Goal: Use online tool/utility: Utilize a website feature to perform a specific function

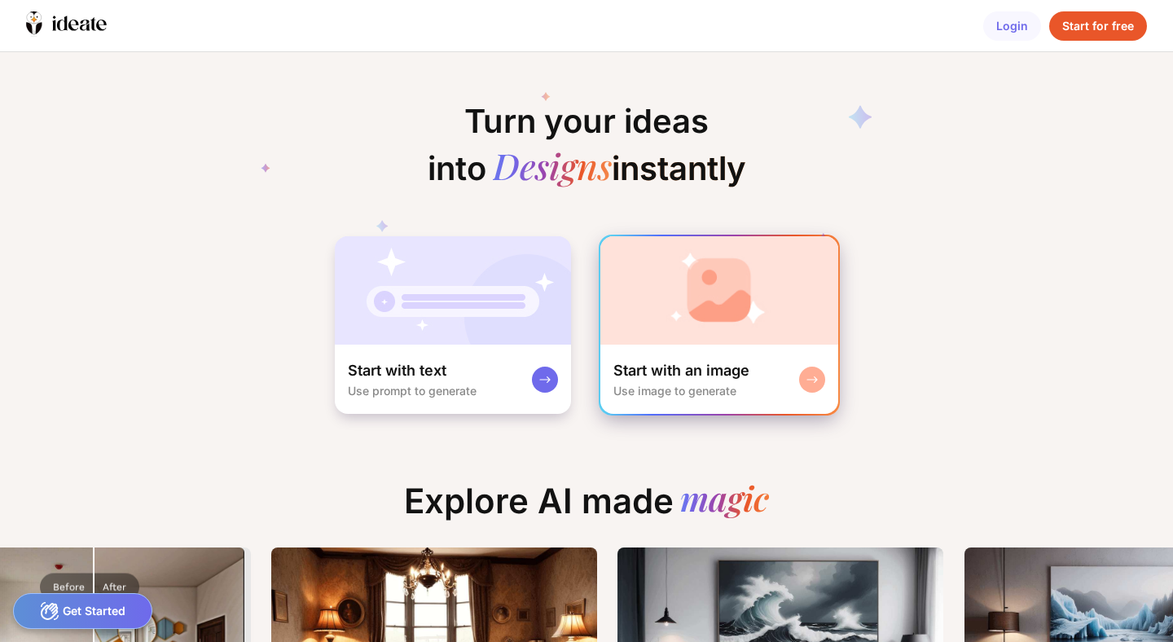
click at [722, 305] on img at bounding box center [719, 290] width 238 height 108
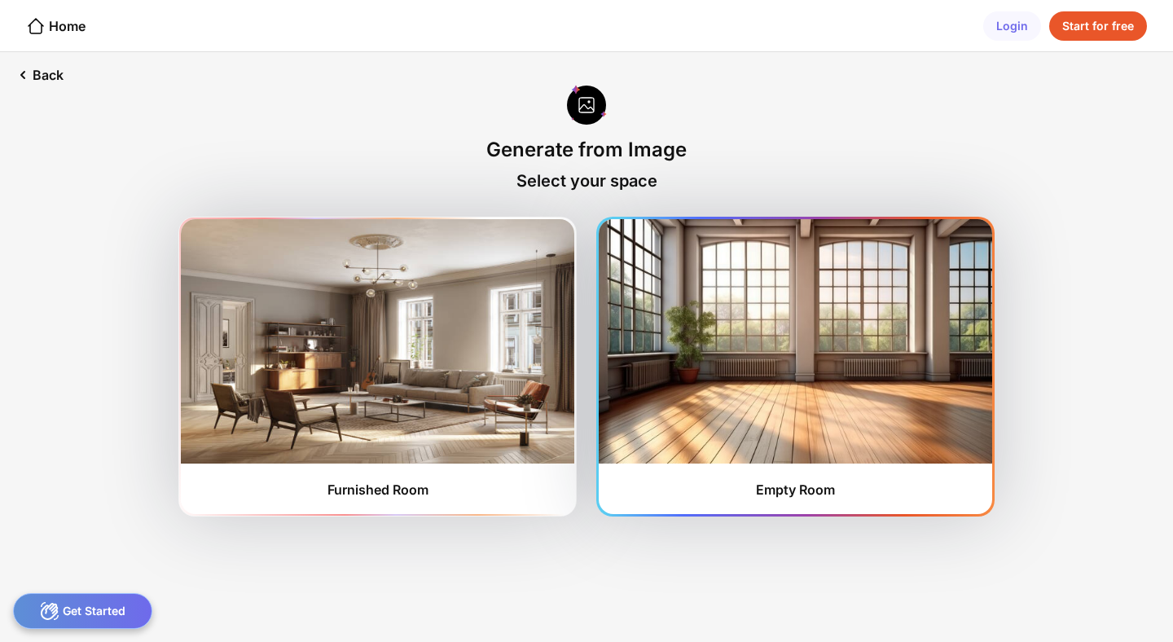
click at [761, 356] on img at bounding box center [796, 341] width 394 height 244
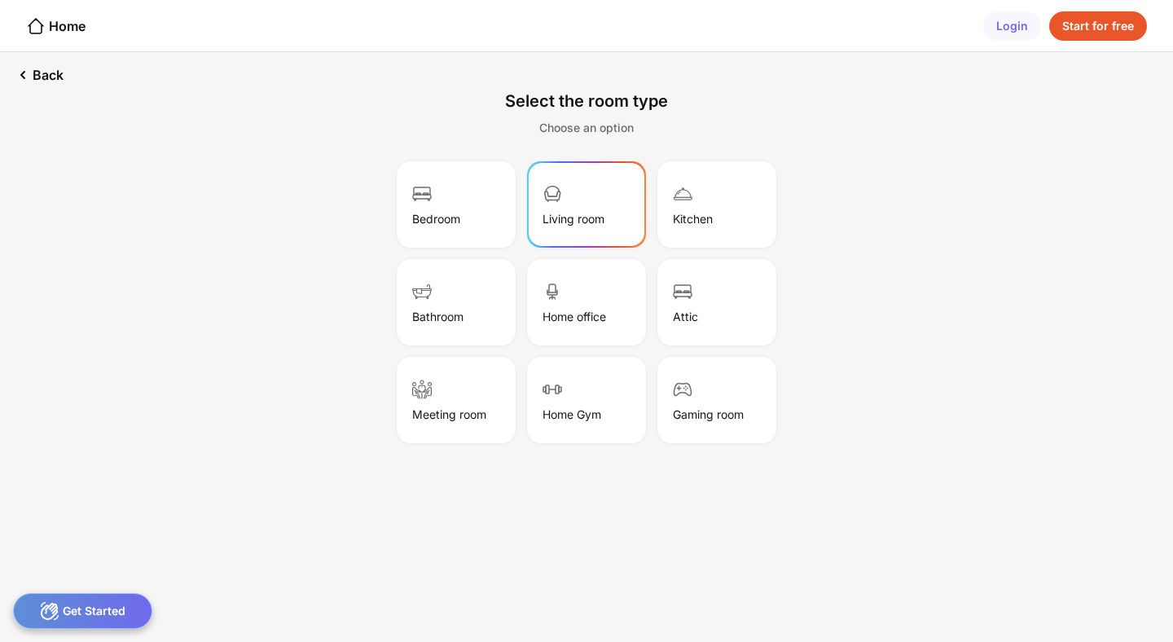
click at [632, 209] on div "Living room" at bounding box center [587, 204] width 114 height 81
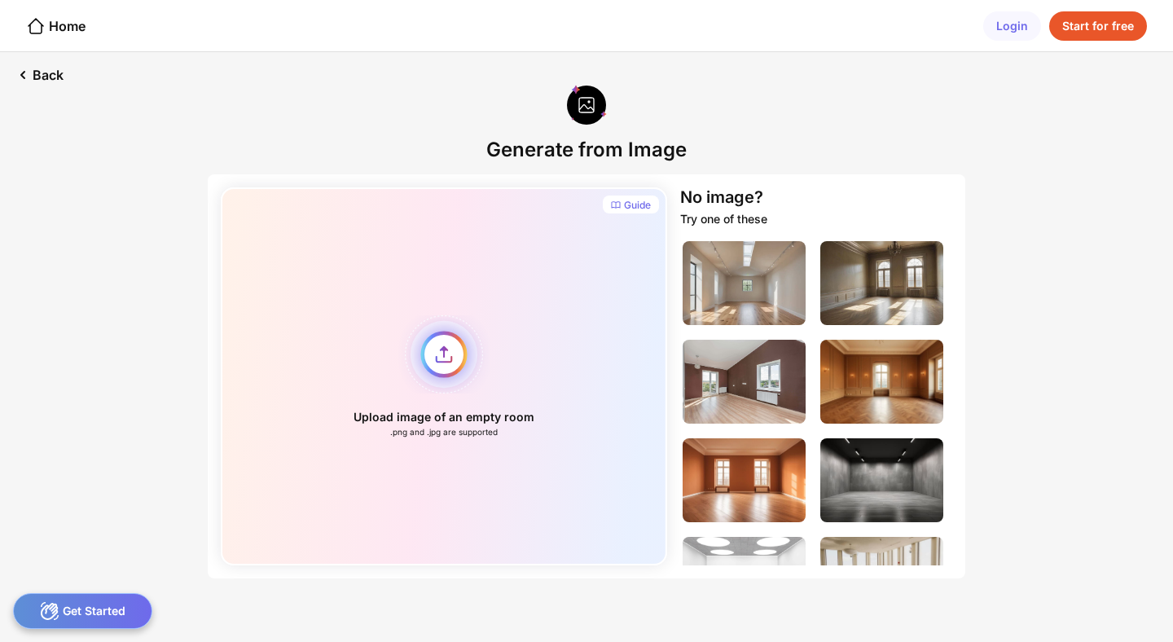
click at [545, 333] on div "Upload image of an empty room .png and .jpg are supported" at bounding box center [444, 376] width 446 height 378
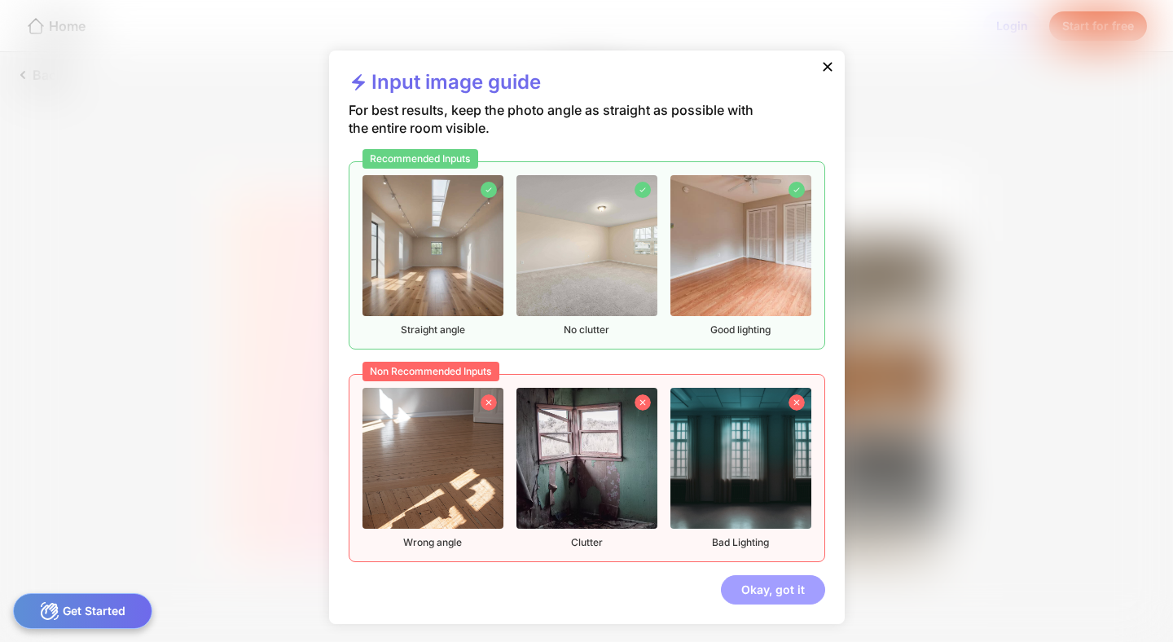
click at [768, 583] on div "Okay, got it" at bounding box center [773, 589] width 104 height 29
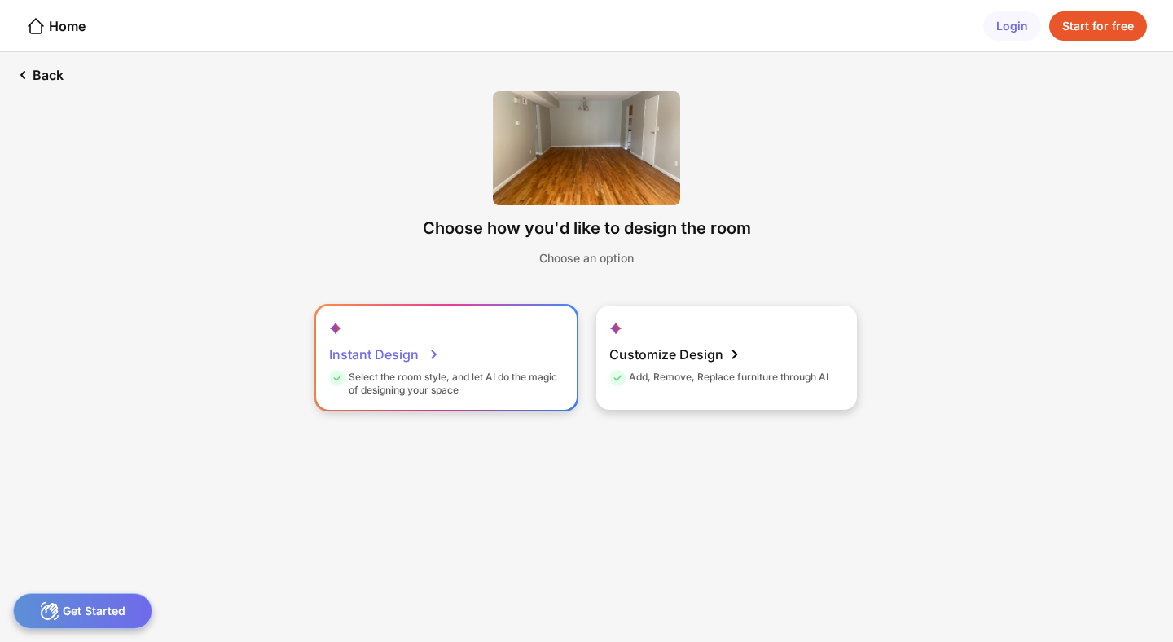
click at [477, 331] on div "Instant Design Select the room style, and let AI do the magic of designing your…" at bounding box center [446, 358] width 261 height 104
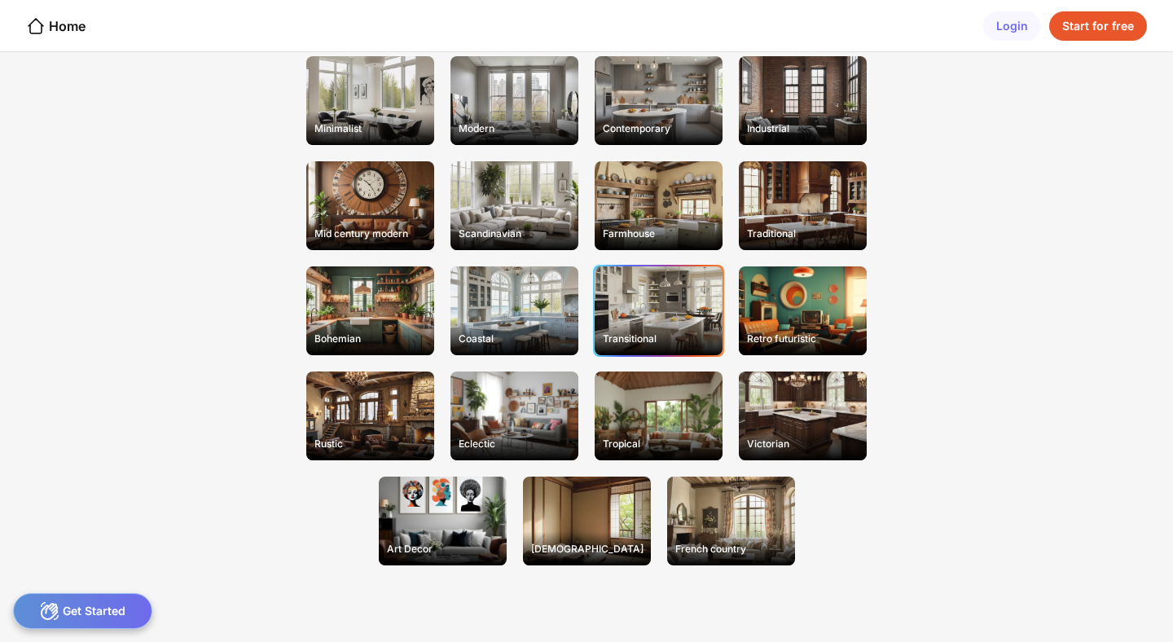
click at [669, 312] on div "Transitional" at bounding box center [659, 310] width 128 height 89
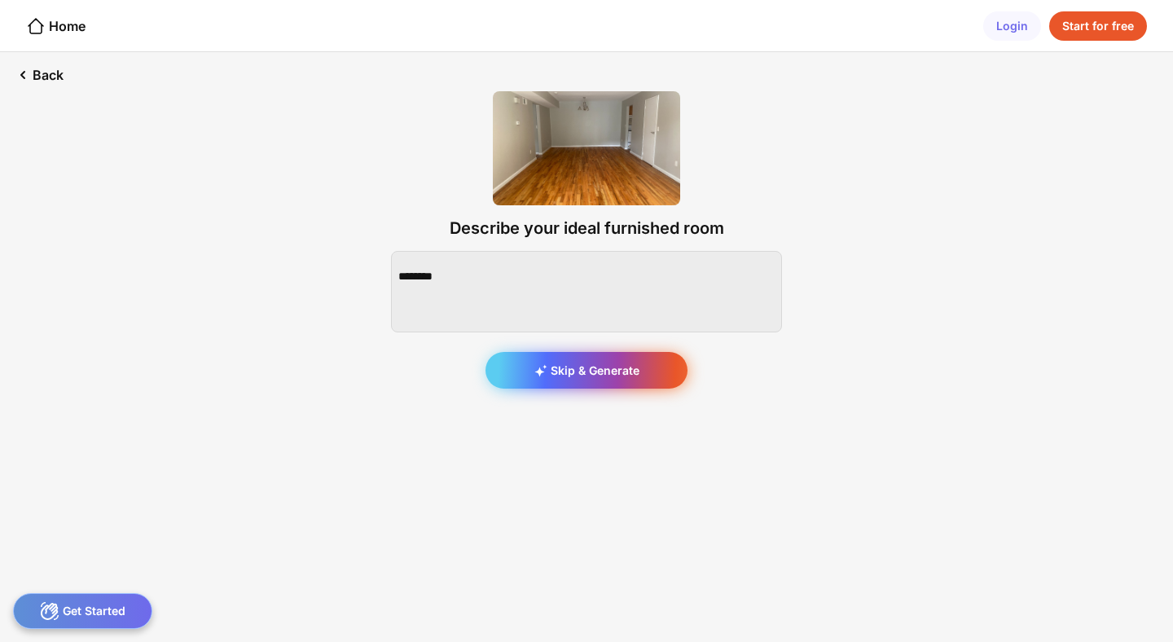
click at [629, 364] on div "Skip & Generate" at bounding box center [587, 370] width 202 height 37
click at [545, 363] on div "Skip & Generate" at bounding box center [587, 370] width 202 height 37
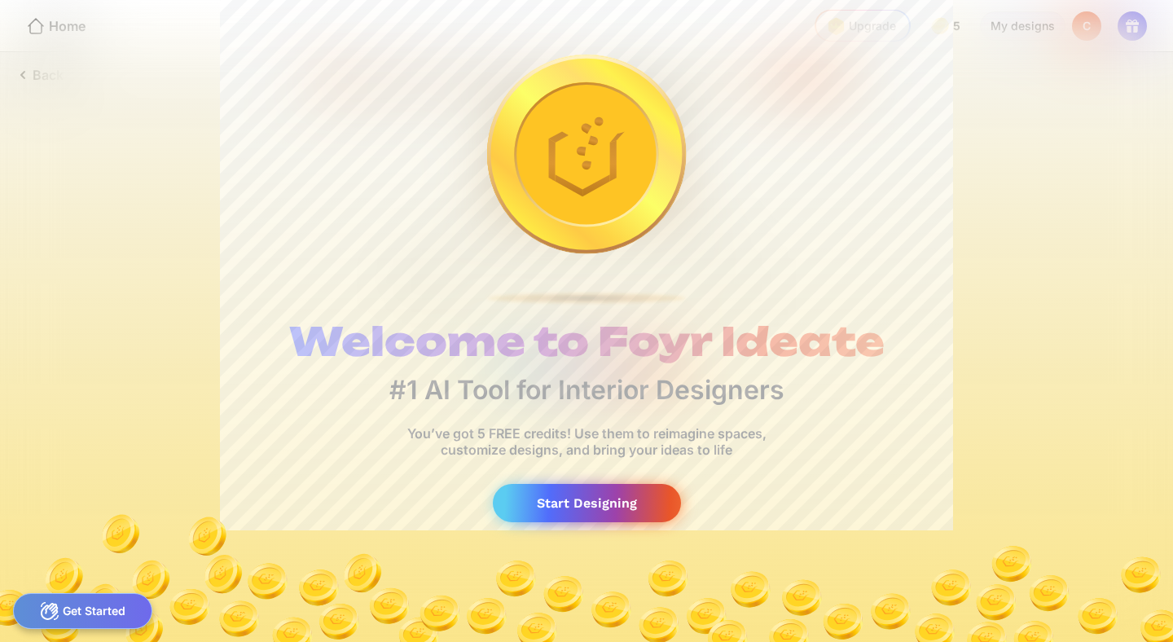
click at [577, 503] on div "Start Designing" at bounding box center [587, 503] width 188 height 38
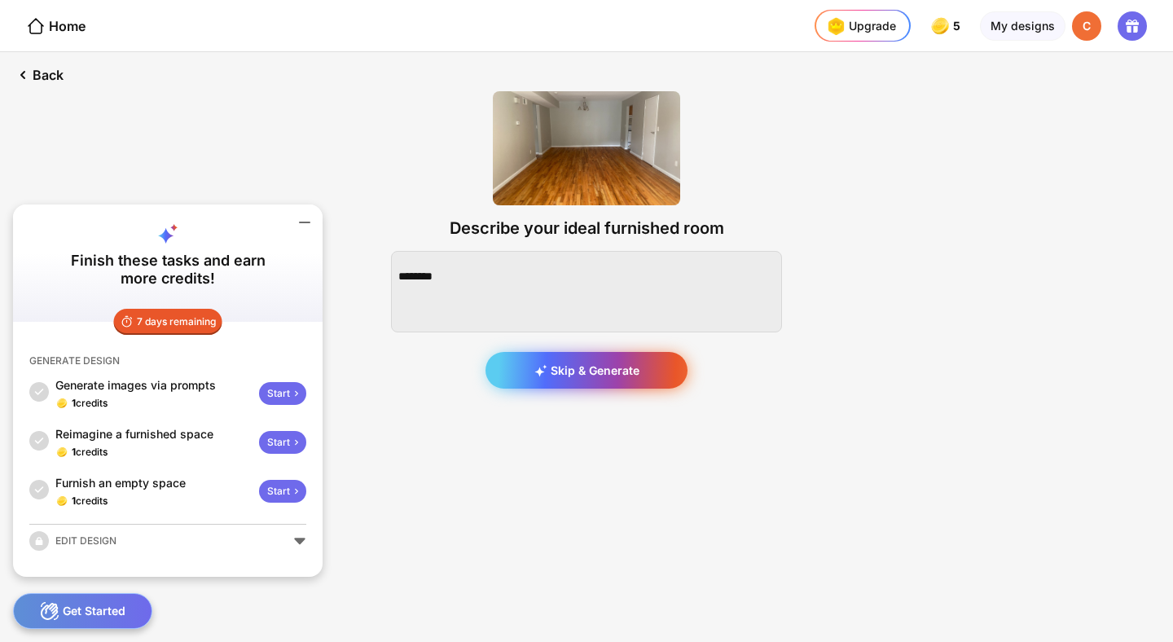
click at [597, 380] on div "Skip & Generate" at bounding box center [587, 370] width 202 height 37
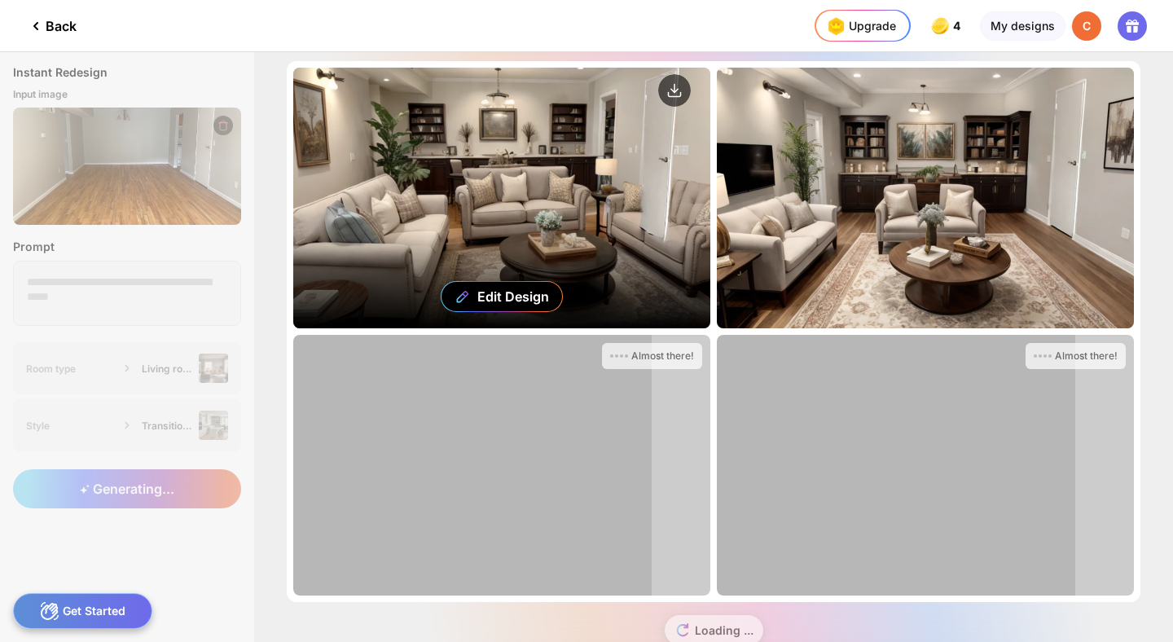
scroll to position [2, 0]
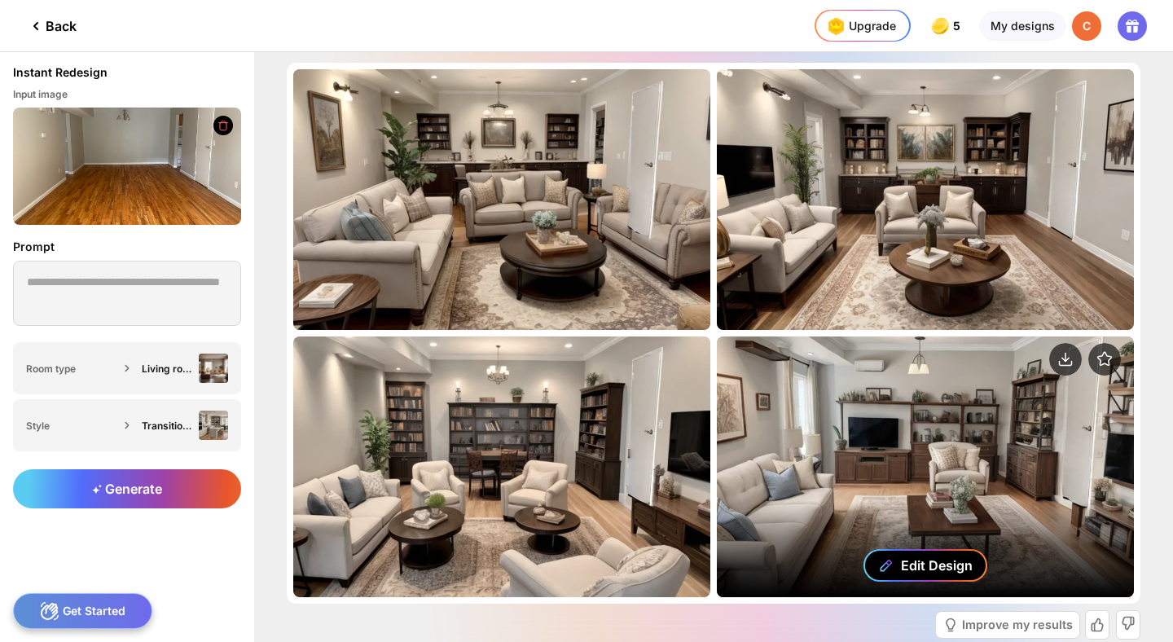
click at [898, 558] on div "Edit Design" at bounding box center [926, 565] width 124 height 33
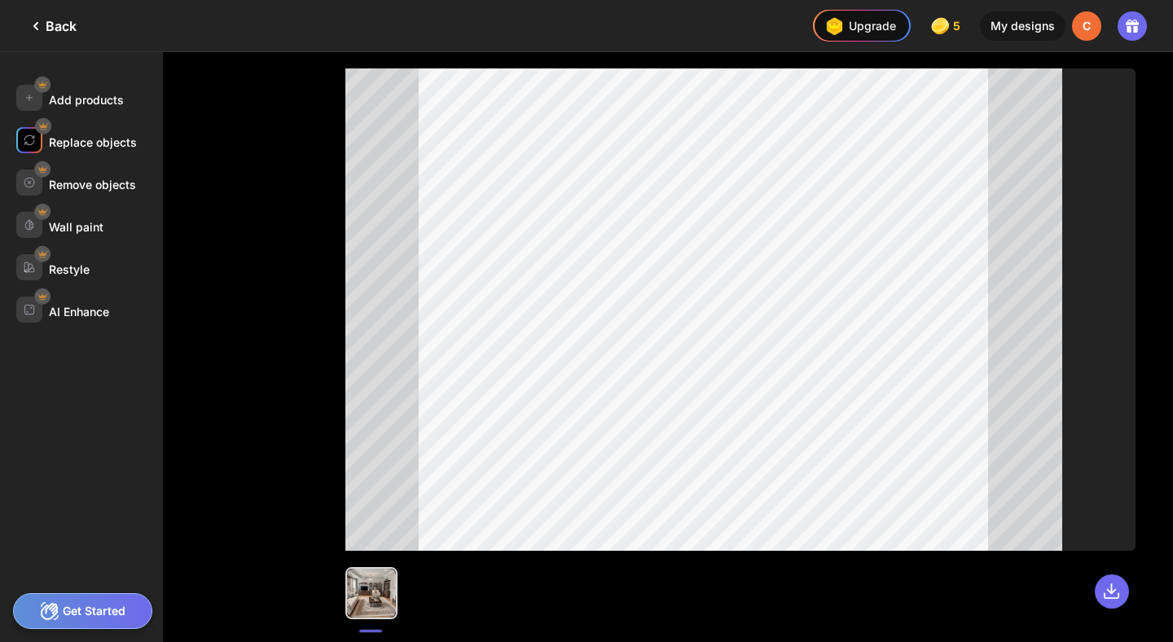
click at [95, 147] on div "Replace objects" at bounding box center [93, 142] width 88 height 14
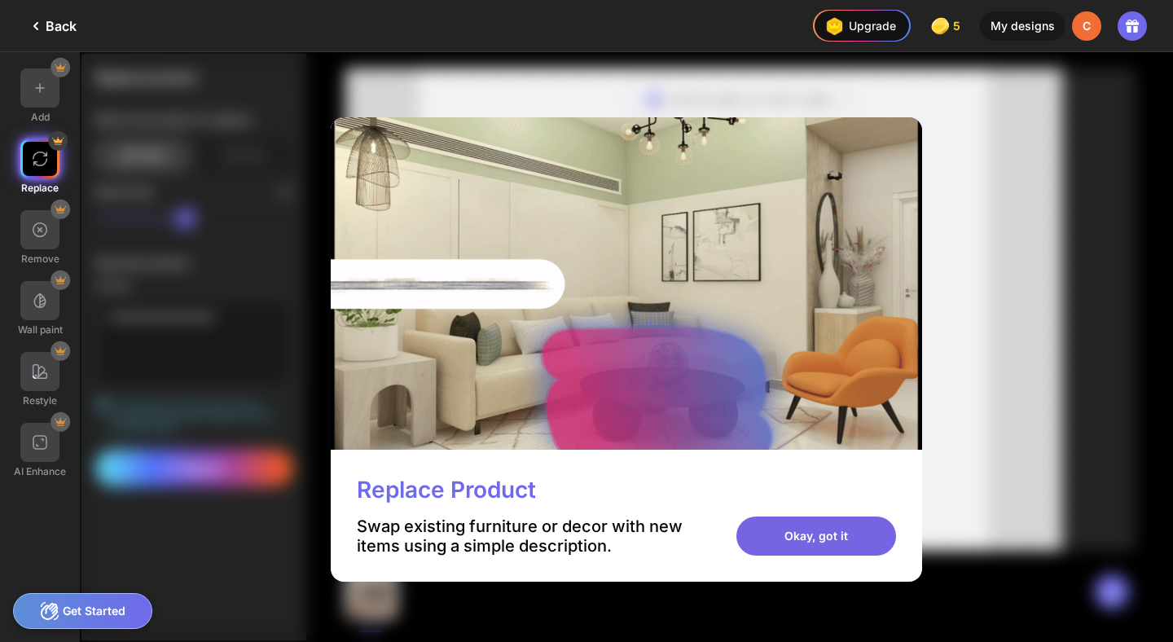
click at [763, 530] on div "Okay, got it" at bounding box center [817, 536] width 160 height 39
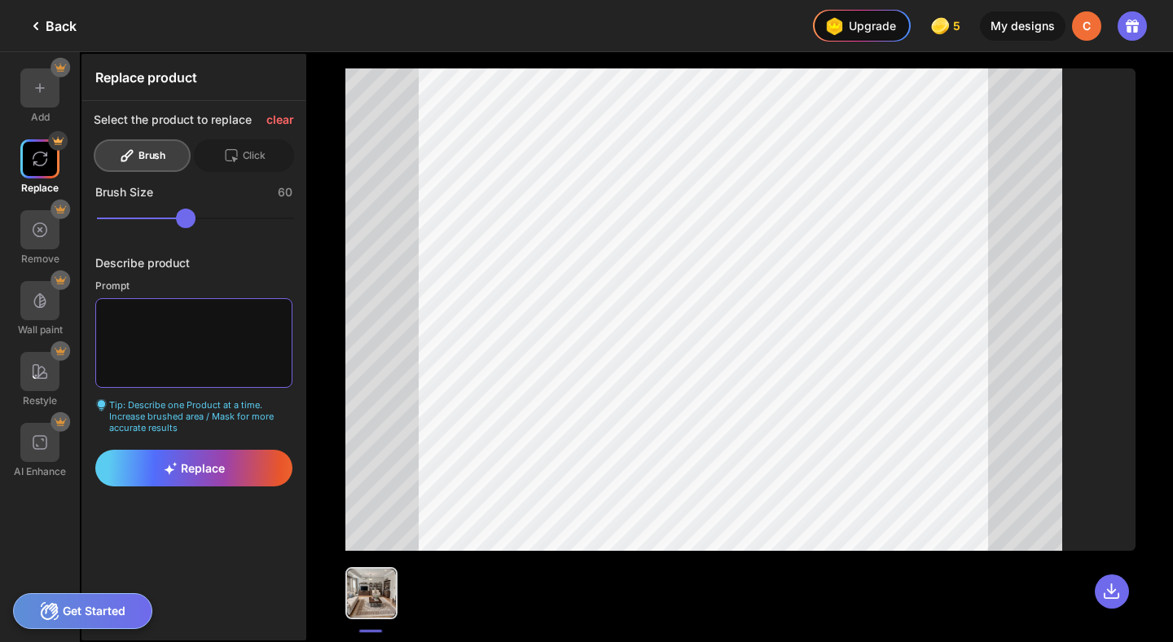
click at [243, 331] on textarea at bounding box center [193, 343] width 197 height 90
type textarea "**********"
click at [165, 477] on div "Replace" at bounding box center [193, 468] width 197 height 37
